Goal: Information Seeking & Learning: Learn about a topic

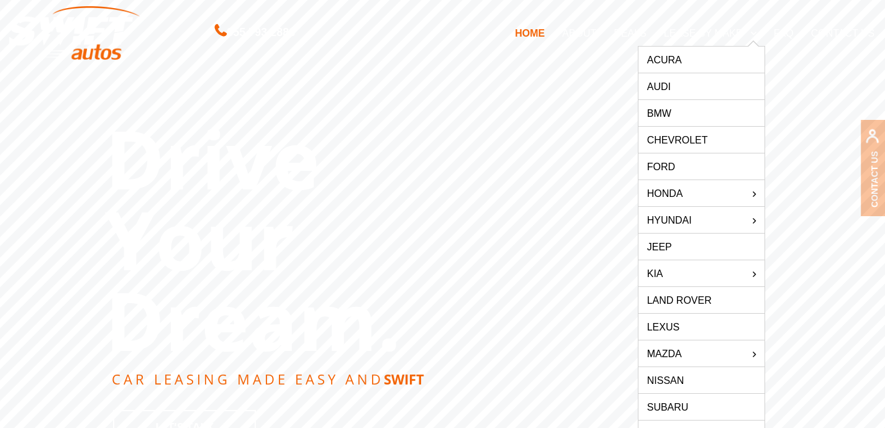
click at [670, 60] on link "Acura" at bounding box center [702, 60] width 126 height 26
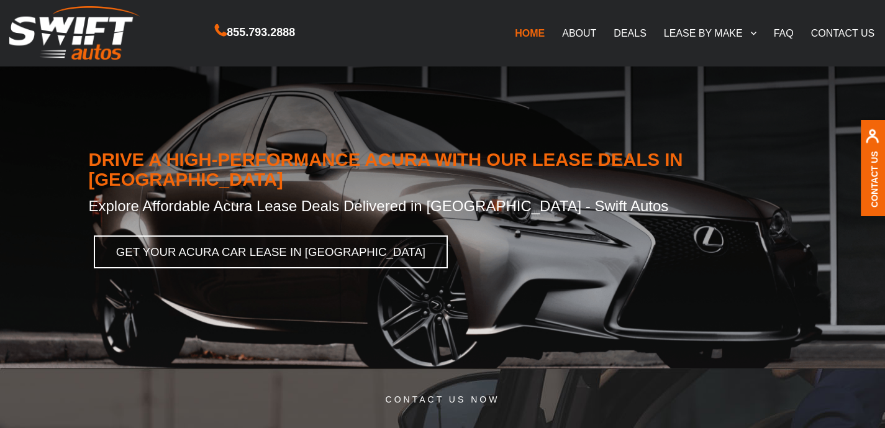
click at [790, 34] on link "FAQ" at bounding box center [783, 33] width 37 height 26
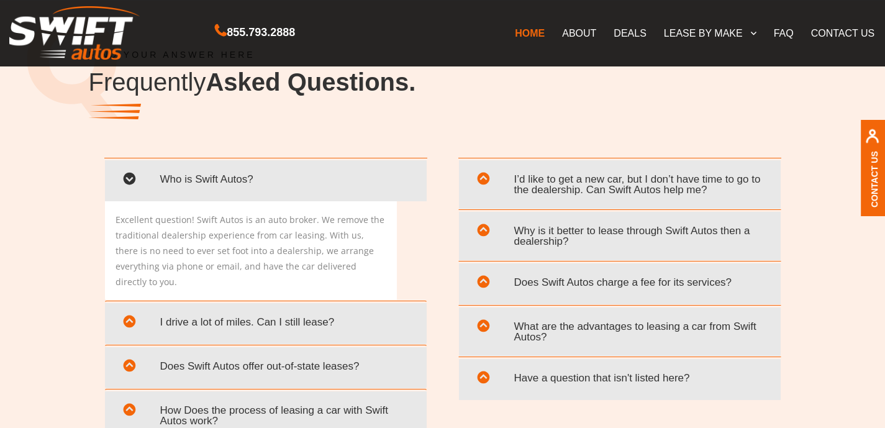
scroll to position [2423, 0]
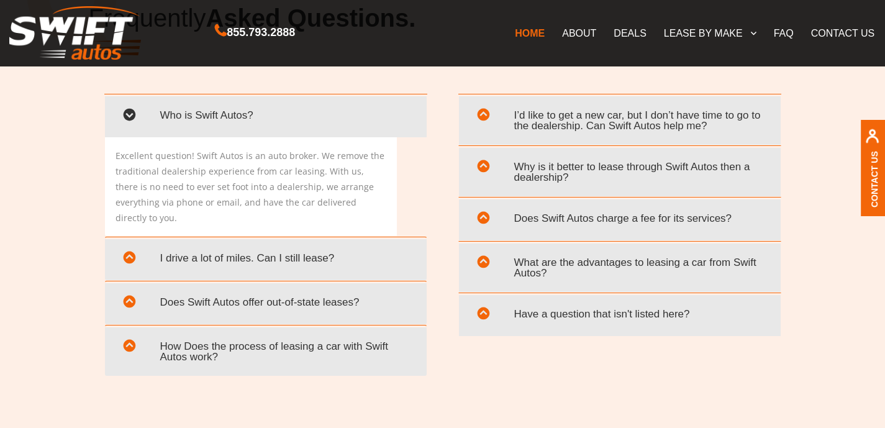
click at [190, 289] on span "Does Swift Autos offer out-of-state leases?" at bounding box center [265, 301] width 303 height 25
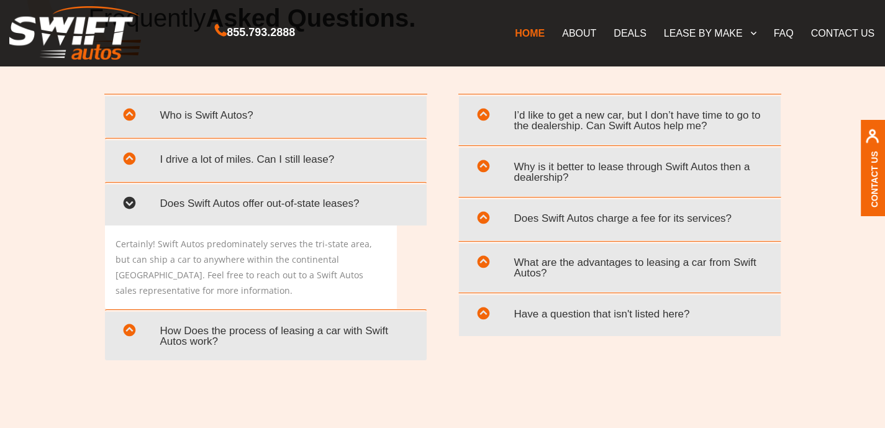
click at [263, 333] on span "How Does the process of leasing a car with Swift Autos work?" at bounding box center [265, 336] width 303 height 36
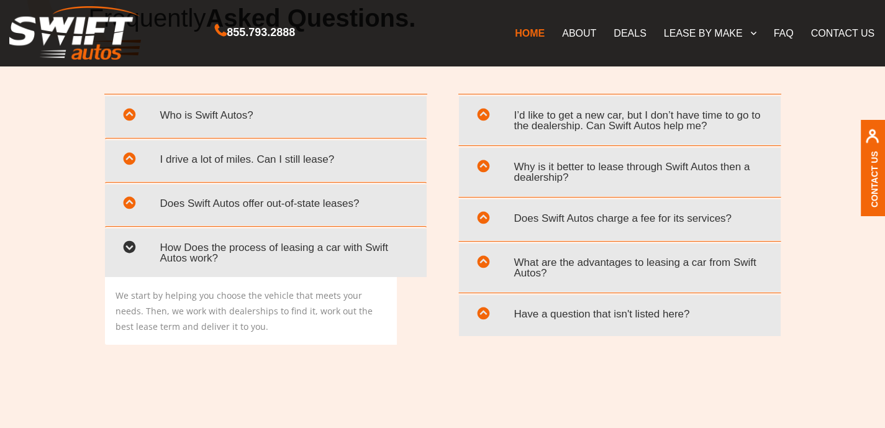
scroll to position [2388, 0]
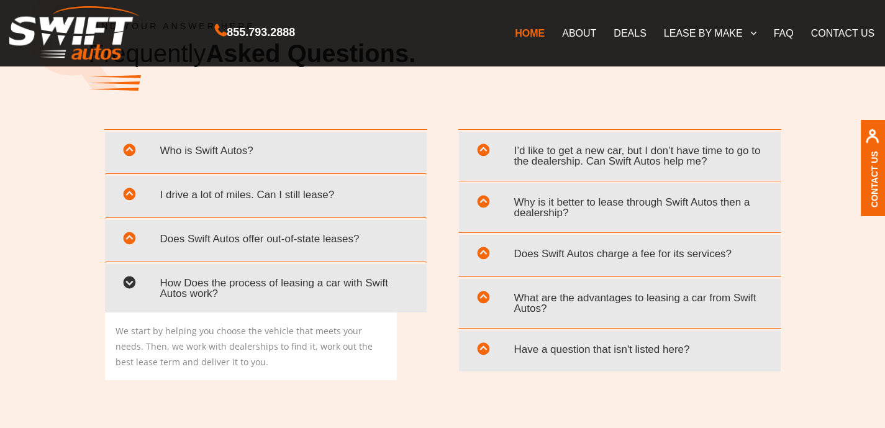
click at [631, 203] on span "Why is it better to lease through Swift Autos then a dealership?" at bounding box center [619, 207] width 303 height 36
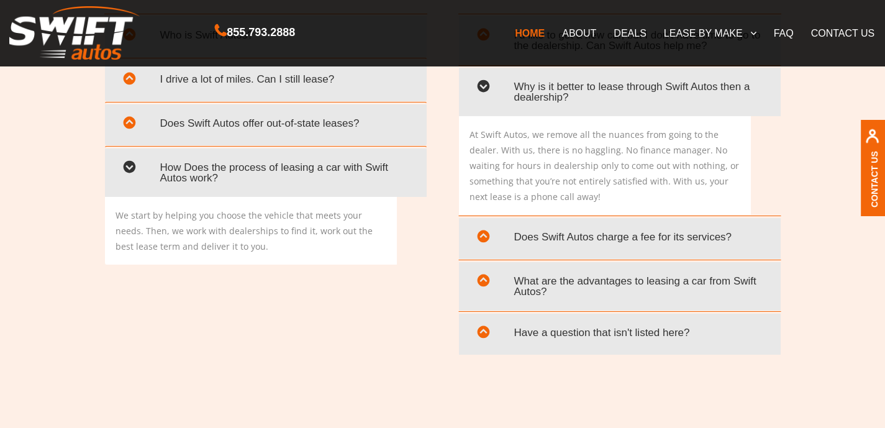
scroll to position [2504, 0]
click at [590, 241] on span "Does Swift Autos charge a fee for its services?" at bounding box center [619, 236] width 303 height 25
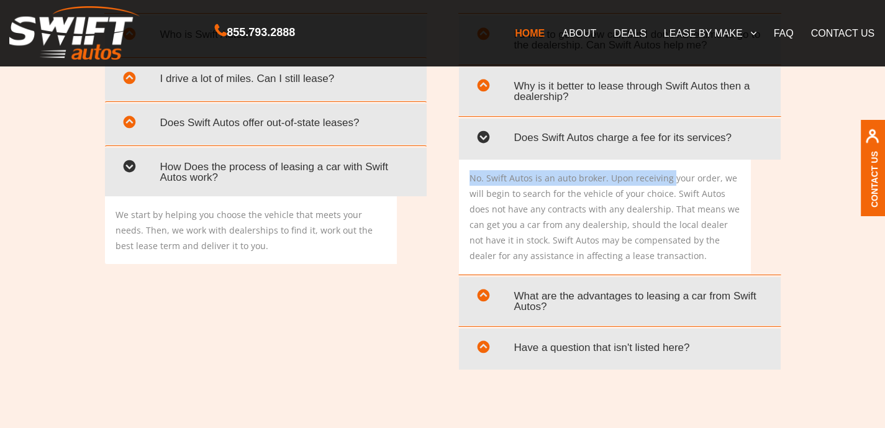
drag, startPoint x: 468, startPoint y: 176, endPoint x: 670, endPoint y: 183, distance: 202.6
click at [670, 183] on div "No. Swift Autos is an auto broker. Upon receiving your order, we will begin to …" at bounding box center [605, 217] width 292 height 114
drag, startPoint x: 603, startPoint y: 176, endPoint x: 774, endPoint y: 179, distance: 170.9
click at [774, 179] on div "No. Swift Autos is an auto broker. Upon receiving your order, we will begin to …" at bounding box center [620, 217] width 322 height 114
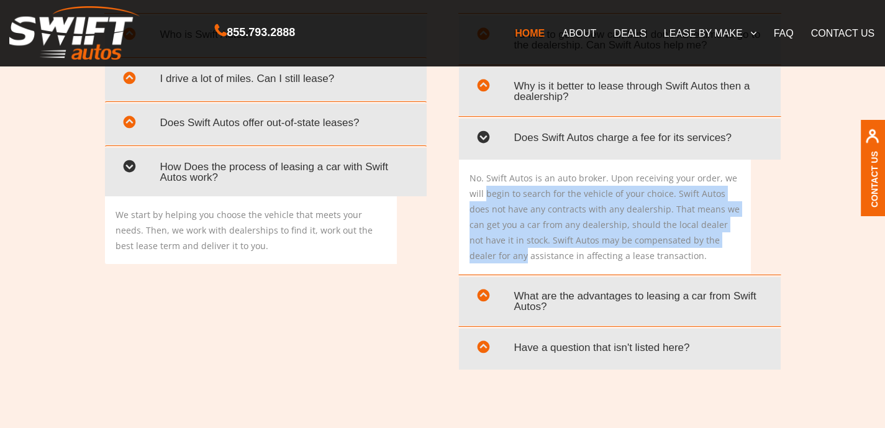
drag, startPoint x: 489, startPoint y: 197, endPoint x: 744, endPoint y: 232, distance: 257.7
click at [744, 232] on div "No. Swift Autos is an auto broker. Upon receiving your order, we will begin to …" at bounding box center [605, 217] width 292 height 114
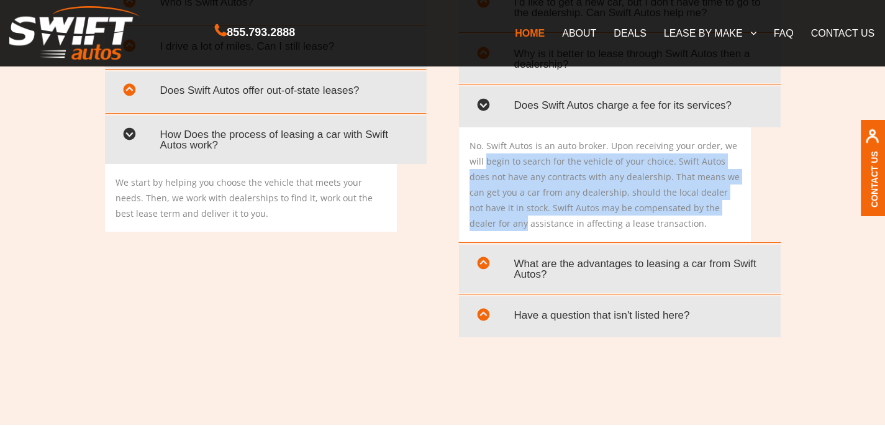
scroll to position [2537, 0]
click at [538, 271] on span "What are the advantages to leasing a car from Swift Autos?" at bounding box center [619, 268] width 303 height 36
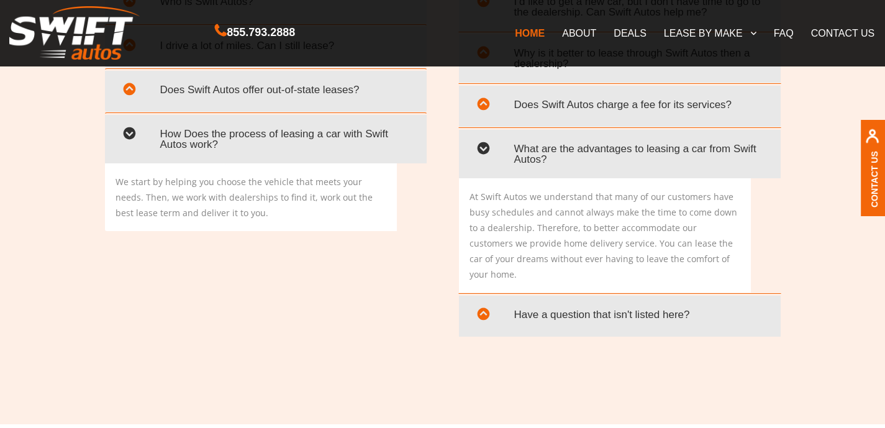
click at [537, 302] on span "Have a question that isn't listed here?" at bounding box center [619, 314] width 303 height 25
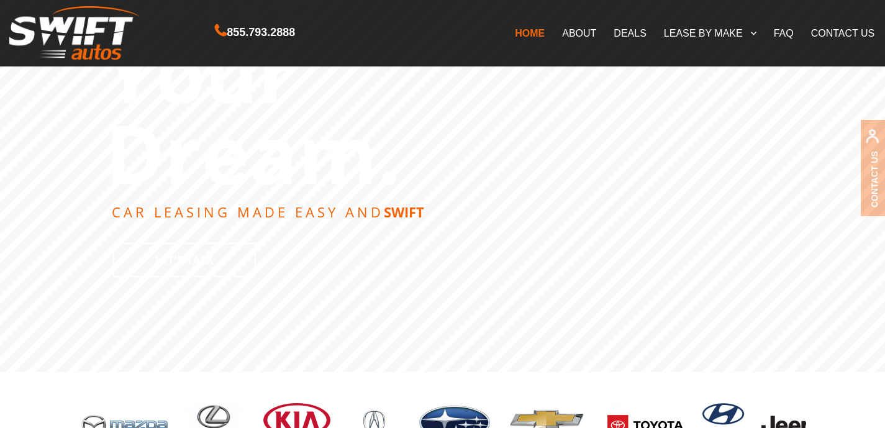
scroll to position [0, 0]
